Goal: Information Seeking & Learning: Learn about a topic

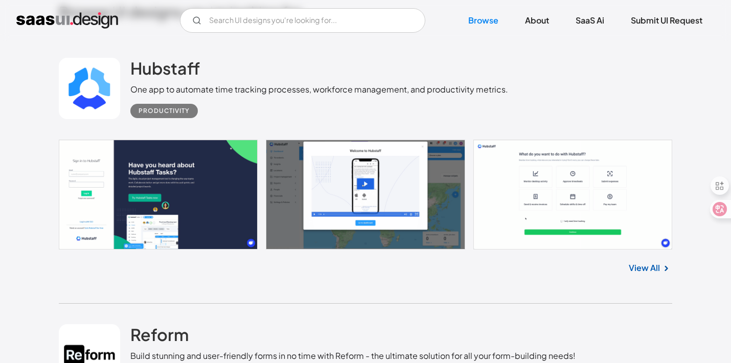
scroll to position [258, 0]
click at [111, 98] on link at bounding box center [89, 88] width 61 height 61
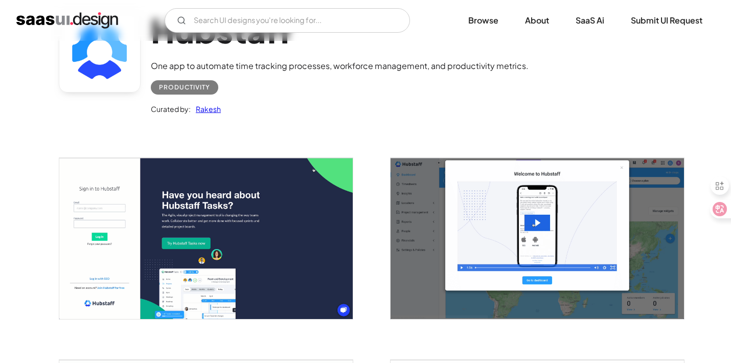
scroll to position [40, 0]
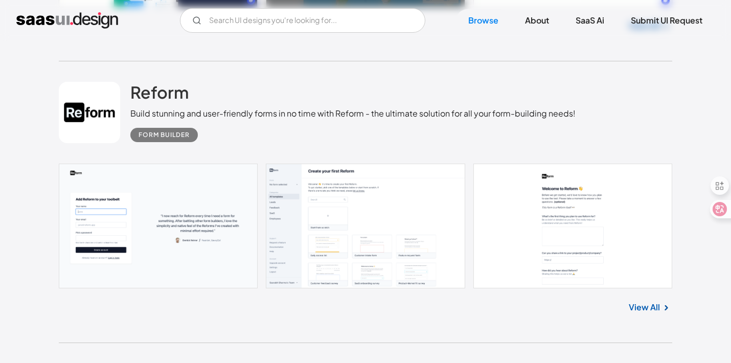
scroll to position [464, 0]
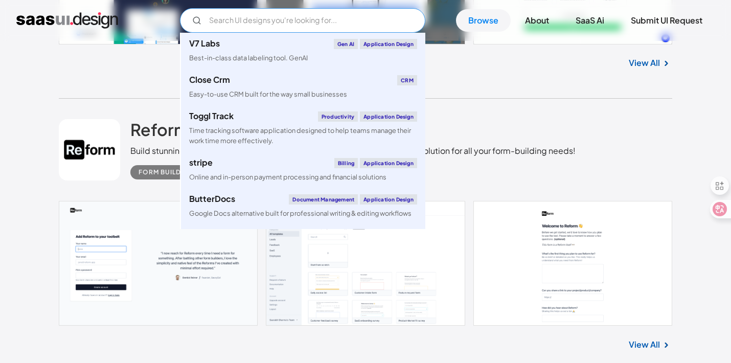
click at [306, 21] on input "Email Form" at bounding box center [302, 20] width 245 height 25
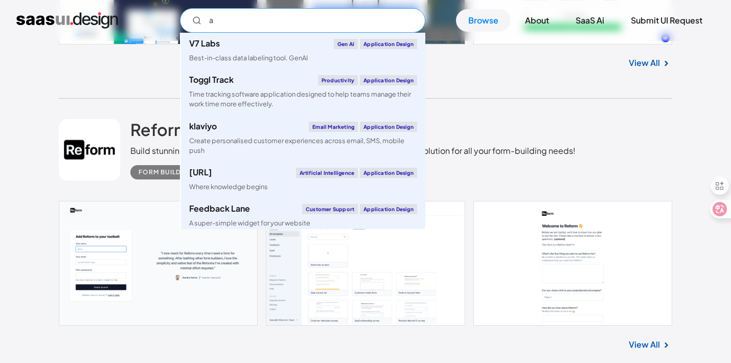
type input "ai"
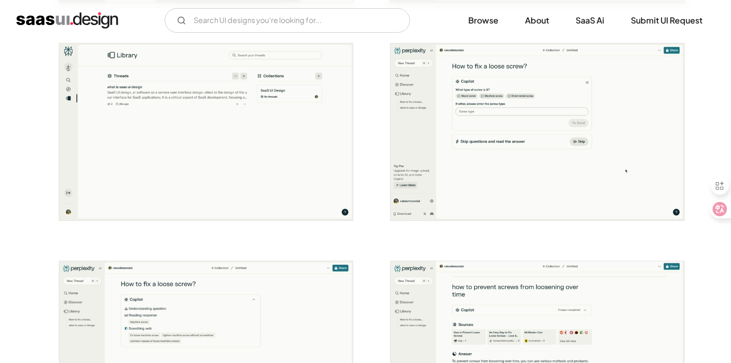
scroll to position [2161, 0]
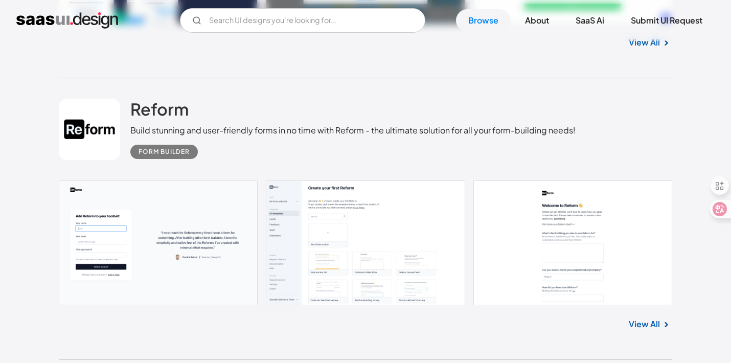
scroll to position [714, 0]
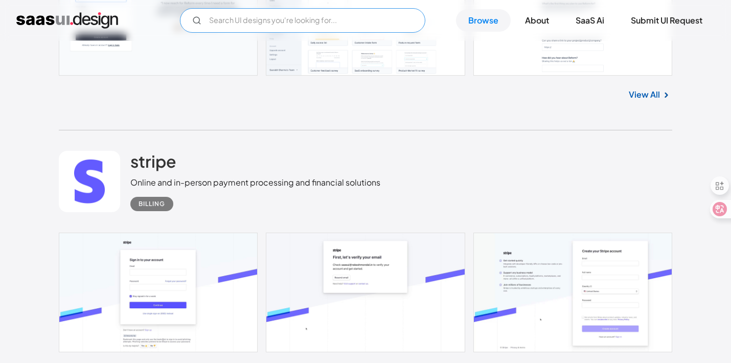
click at [269, 23] on input "Email Form" at bounding box center [302, 20] width 245 height 25
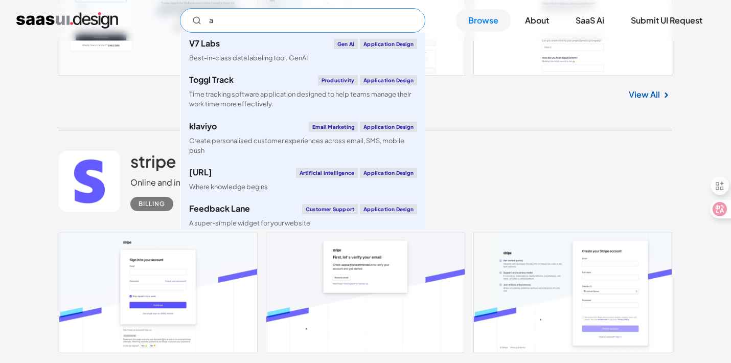
type input "ai"
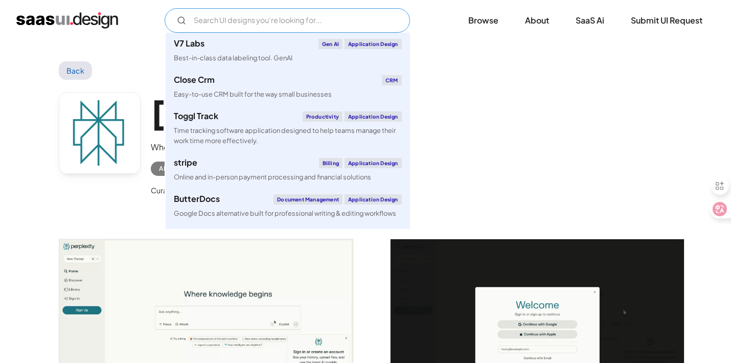
click at [311, 24] on input "Email Form" at bounding box center [287, 20] width 245 height 25
paste input "Medical"
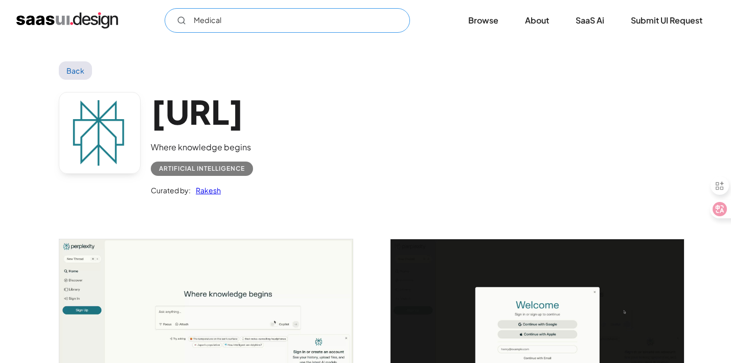
type input "Medical"
click at [77, 71] on link "Back" at bounding box center [75, 70] width 33 height 18
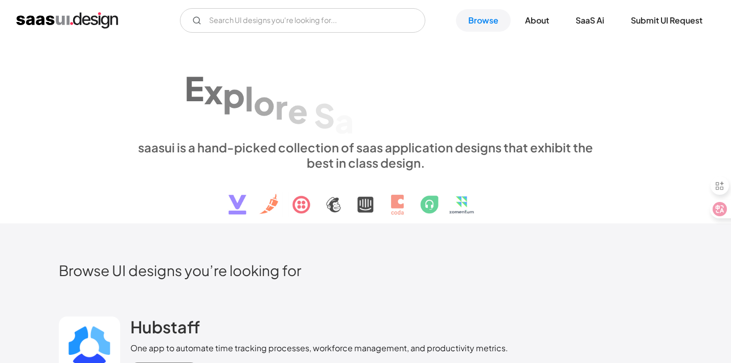
scroll to position [714, 0]
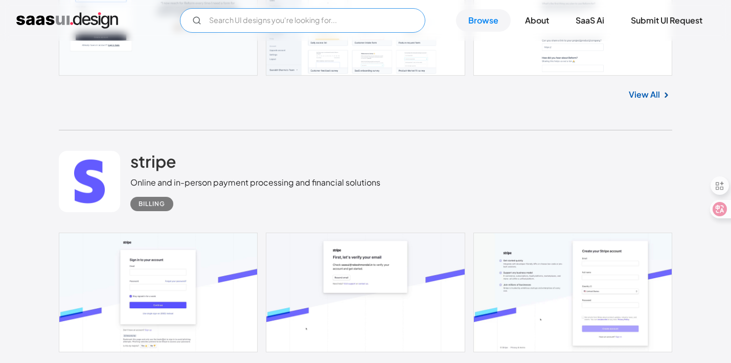
click at [253, 27] on input "Email Form" at bounding box center [302, 20] width 245 height 25
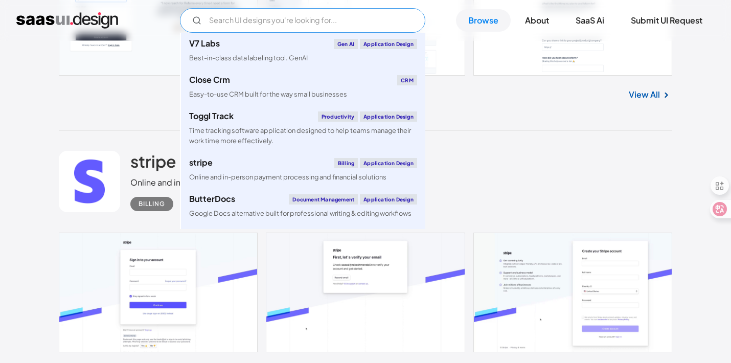
paste input "Medical"
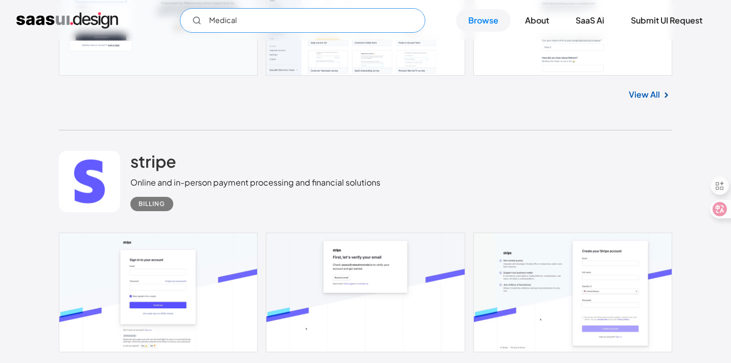
type input "Medical"
click at [243, 98] on div "View All" at bounding box center [366, 93] width 614 height 34
click at [195, 21] on icon "Email Form" at bounding box center [196, 20] width 9 height 9
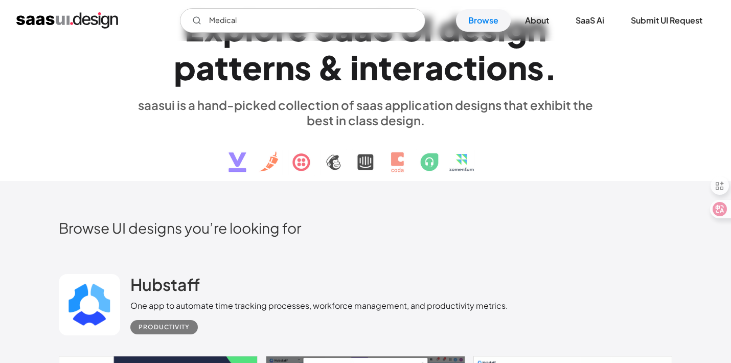
scroll to position [0, 0]
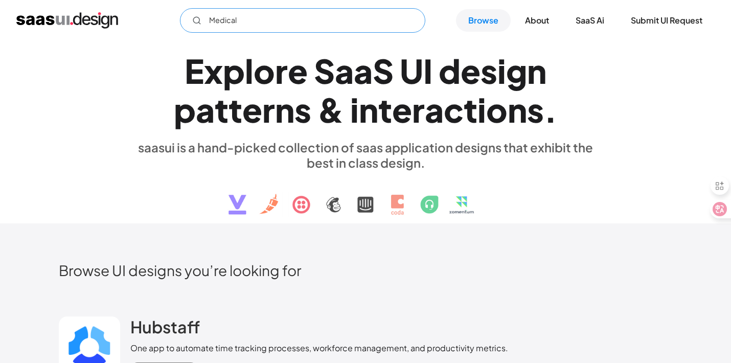
click at [339, 12] on input "Medical" at bounding box center [302, 20] width 245 height 25
click at [341, 17] on input "Medical" at bounding box center [302, 20] width 245 height 25
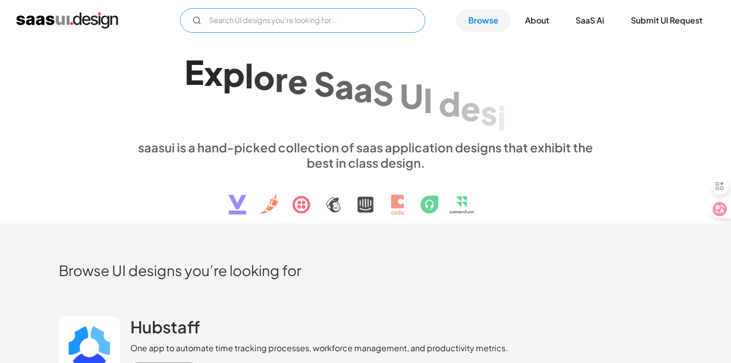
click at [227, 18] on input "Email Form" at bounding box center [302, 20] width 245 height 25
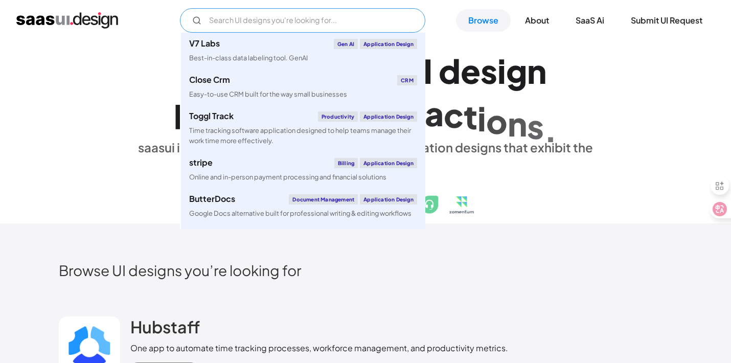
paste input "Medical"
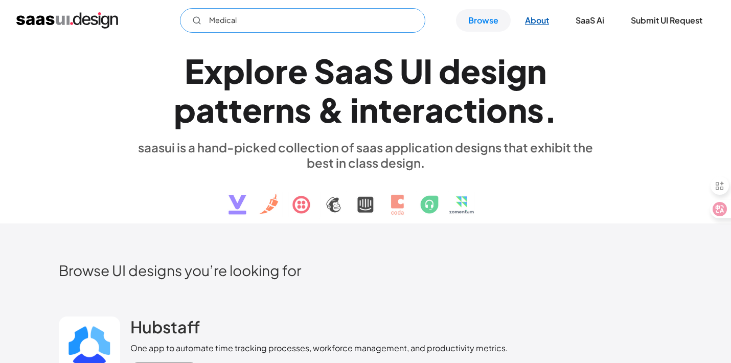
type input "Medical"
click at [536, 18] on link "About" at bounding box center [537, 20] width 49 height 23
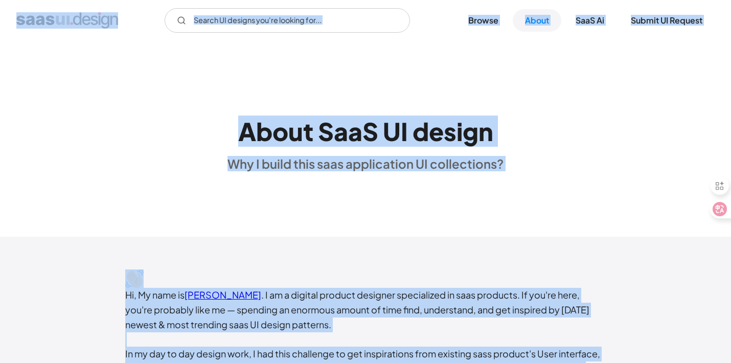
click at [352, 77] on div "About SaaS UI design Why I build this saas application UI collections?" at bounding box center [365, 139] width 731 height 196
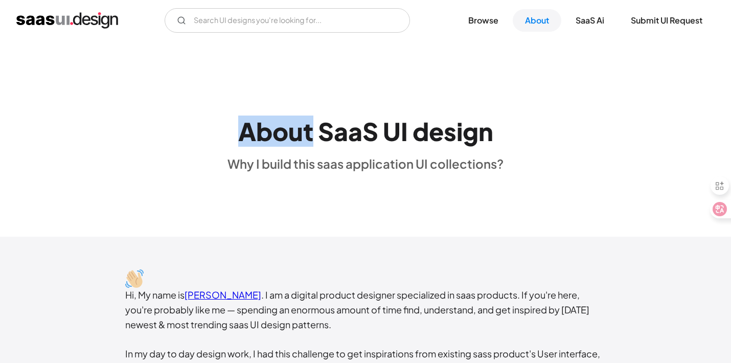
click at [352, 77] on div "About SaaS UI design Why I build this saas application UI collections?" at bounding box center [365, 139] width 731 height 196
click at [483, 26] on link "Browse" at bounding box center [483, 20] width 55 height 23
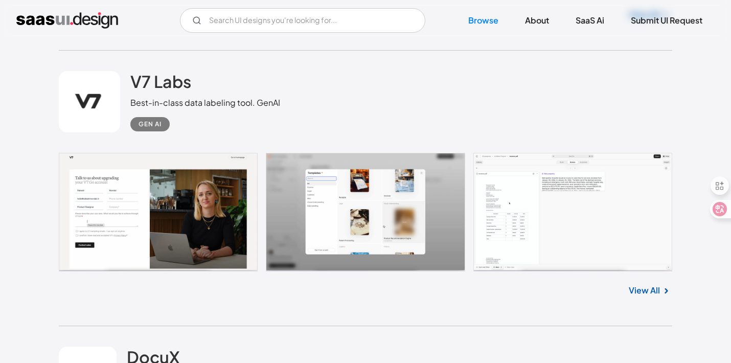
scroll to position [1080, 0]
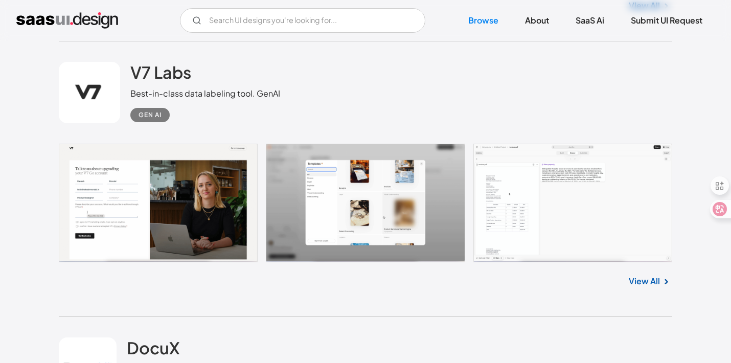
click at [290, 94] on div "V7 Labs Best-in-class data labeling tool. GenAI Gen AI" at bounding box center [366, 92] width 614 height 102
click at [109, 79] on link at bounding box center [89, 92] width 61 height 61
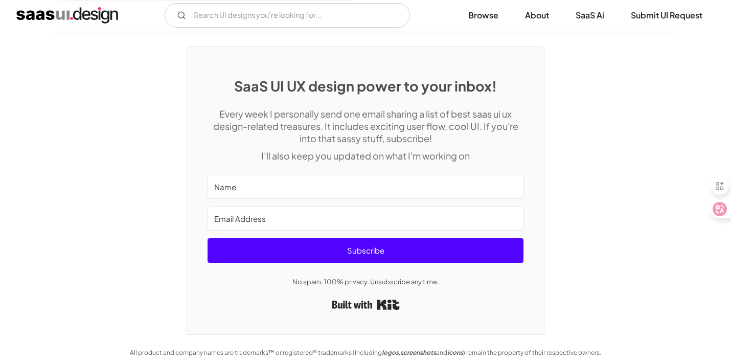
scroll to position [2570, 0]
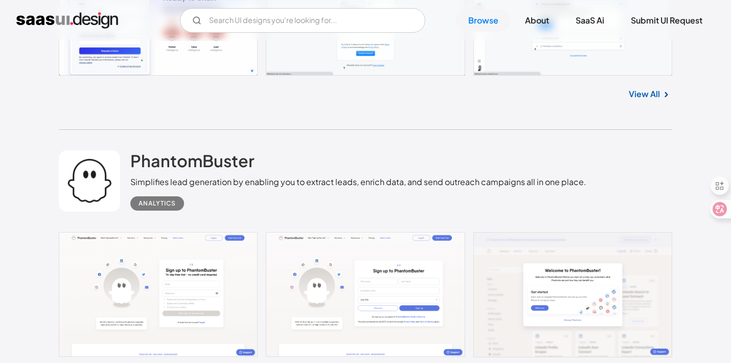
scroll to position [1855, 0]
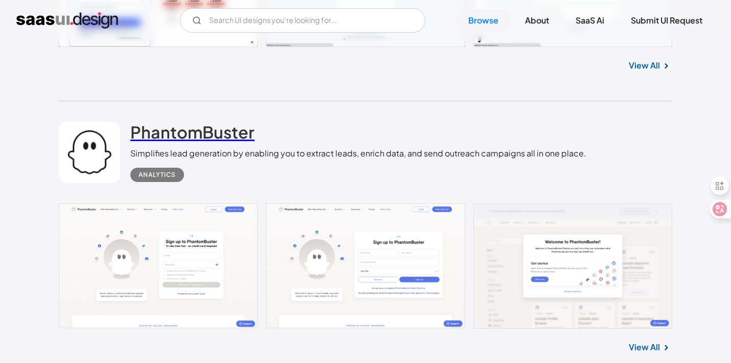
click at [229, 145] on link "PhantomBuster" at bounding box center [192, 135] width 124 height 26
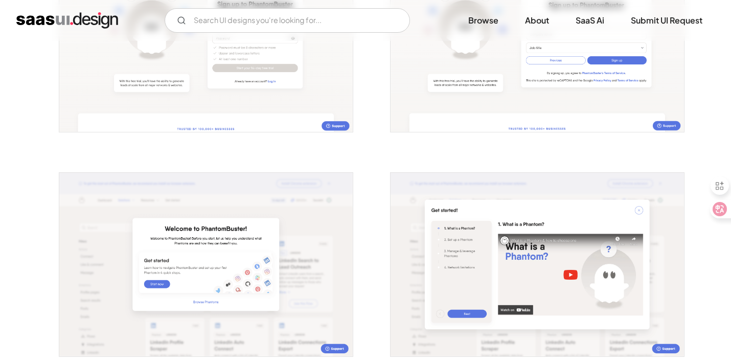
scroll to position [291, 0]
